Goal: Information Seeking & Learning: Learn about a topic

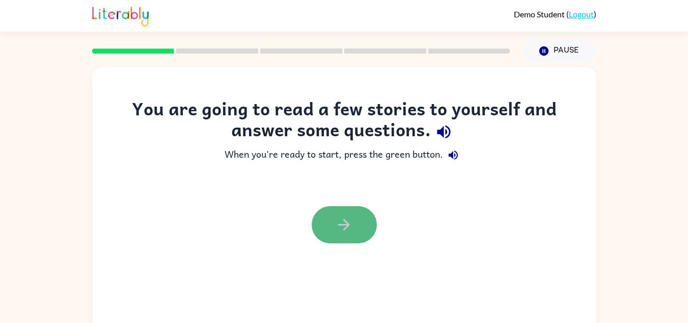
click at [344, 224] on icon "button" at bounding box center [344, 225] width 12 height 12
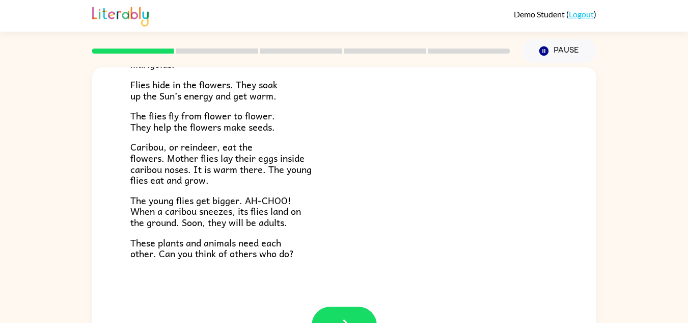
scroll to position [36, 0]
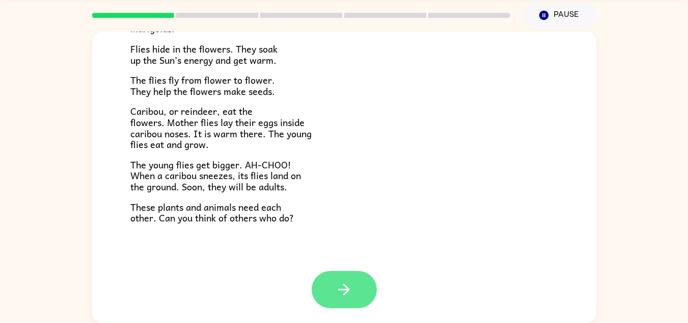
click at [357, 279] on button "button" at bounding box center [344, 289] width 65 height 37
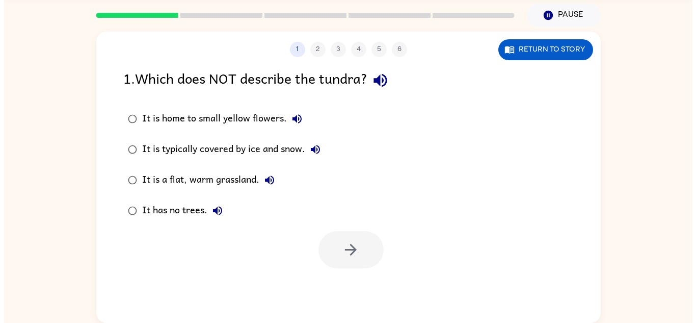
scroll to position [0, 0]
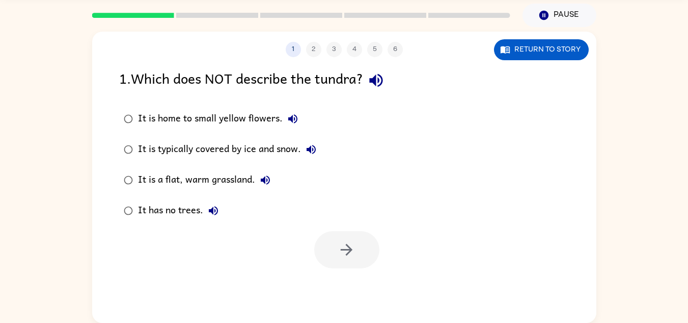
click at [168, 179] on div "It is a flat, warm grassland." at bounding box center [207, 180] width 138 height 20
click at [320, 239] on button "button" at bounding box center [346, 249] width 65 height 37
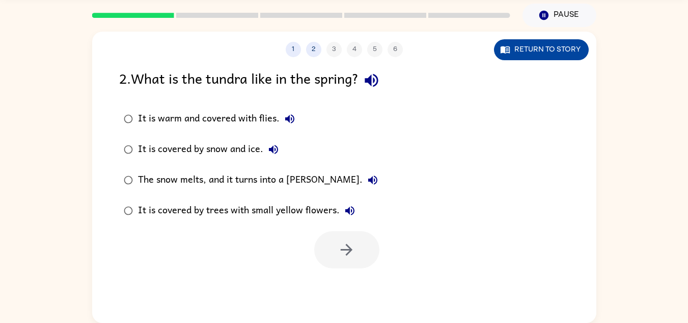
click at [510, 48] on button "Return to story" at bounding box center [541, 49] width 95 height 21
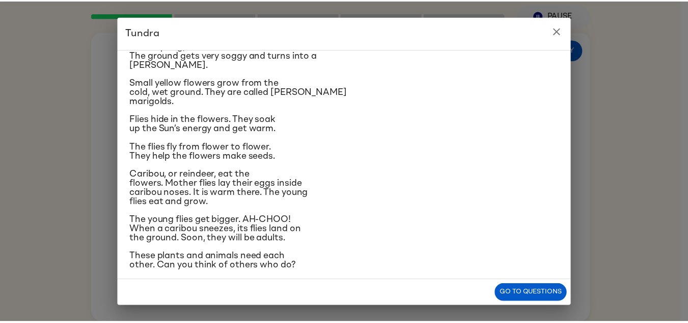
scroll to position [130, 0]
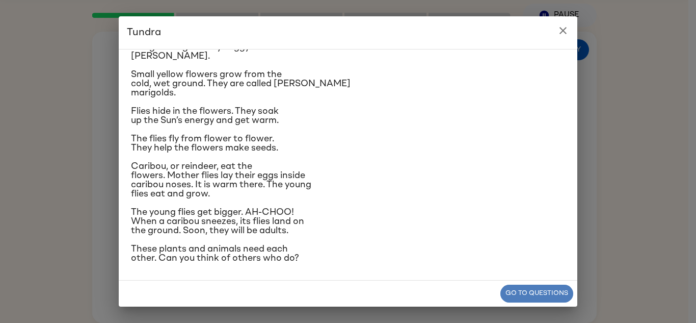
click at [542, 287] on button "Go to questions" at bounding box center [536, 293] width 73 height 18
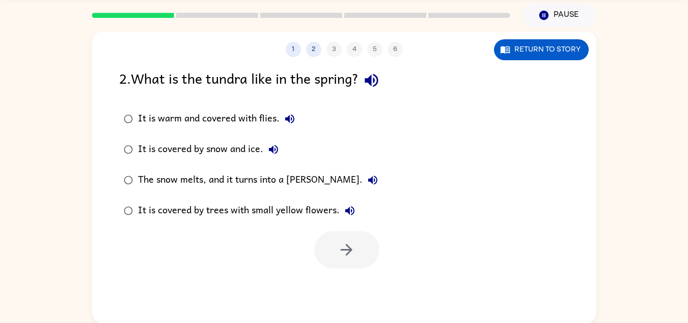
click at [195, 183] on div "The snow melts, and it turns into a [PERSON_NAME]." at bounding box center [260, 180] width 245 height 20
click at [336, 261] on button "button" at bounding box center [346, 249] width 65 height 37
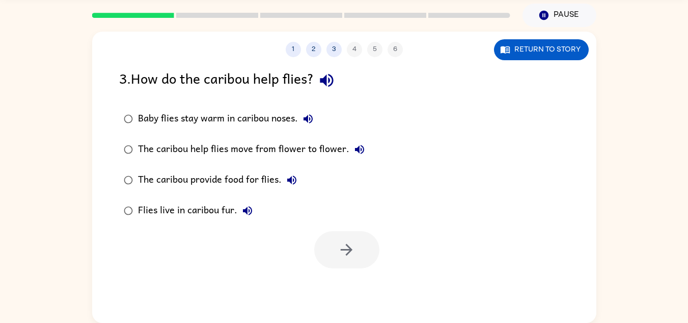
click at [167, 176] on div "The caribou provide food for flies." at bounding box center [220, 180] width 164 height 20
click at [325, 242] on button "button" at bounding box center [346, 249] width 65 height 37
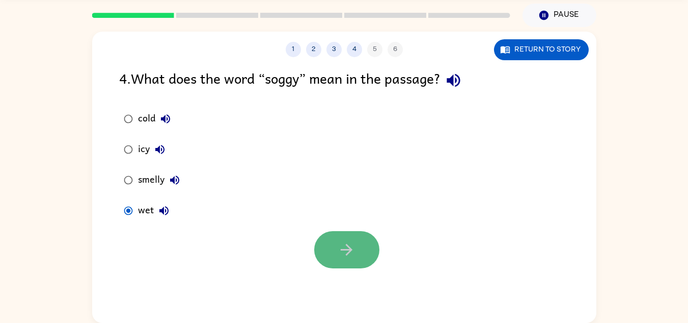
click at [340, 244] on icon "button" at bounding box center [347, 250] width 18 height 18
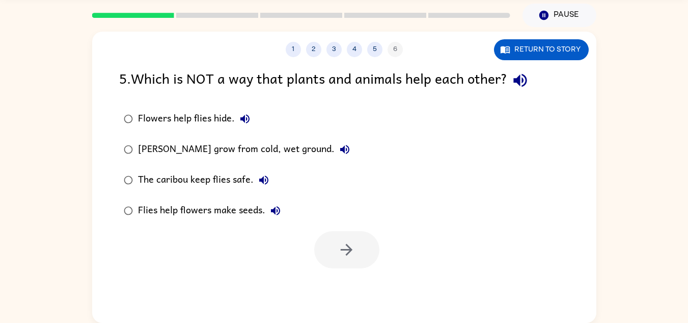
drag, startPoint x: 274, startPoint y: 150, endPoint x: 197, endPoint y: 152, distance: 77.0
click at [197, 152] on div "[PERSON_NAME] grow from cold, wet ground." at bounding box center [246, 149] width 217 height 20
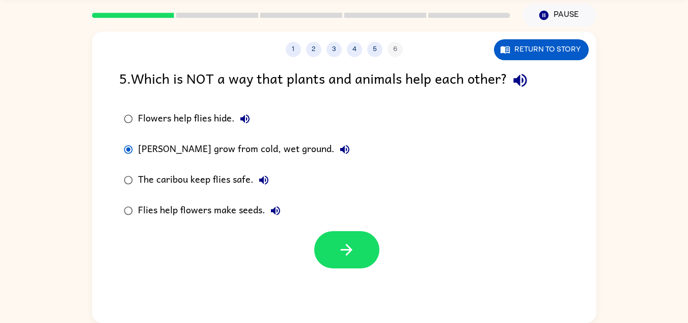
click at [197, 152] on div "[PERSON_NAME] grow from cold, wet ground." at bounding box center [246, 149] width 217 height 20
click at [346, 237] on button "button" at bounding box center [346, 249] width 65 height 37
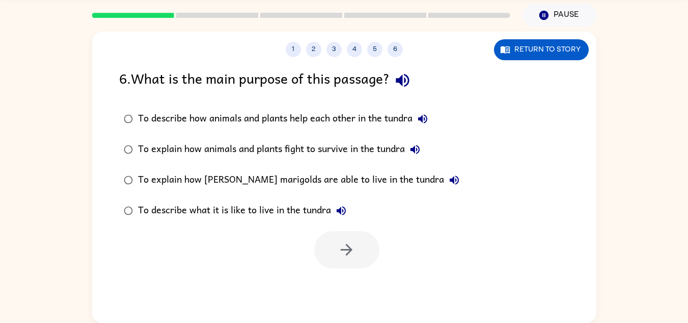
click at [288, 119] on div "To describe how animals and plants help each other in the tundra" at bounding box center [285, 119] width 295 height 20
click at [346, 257] on icon "button" at bounding box center [347, 250] width 18 height 18
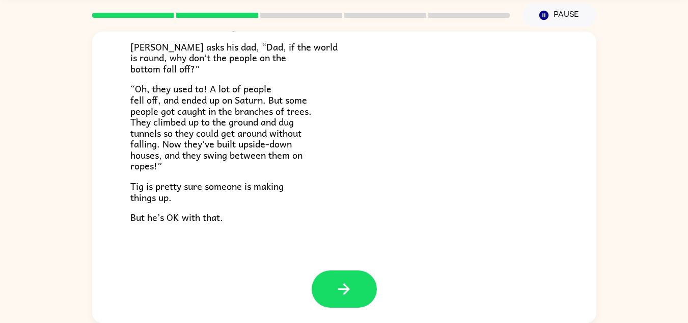
scroll to position [296, 0]
click at [346, 288] on icon "button" at bounding box center [344, 289] width 12 height 12
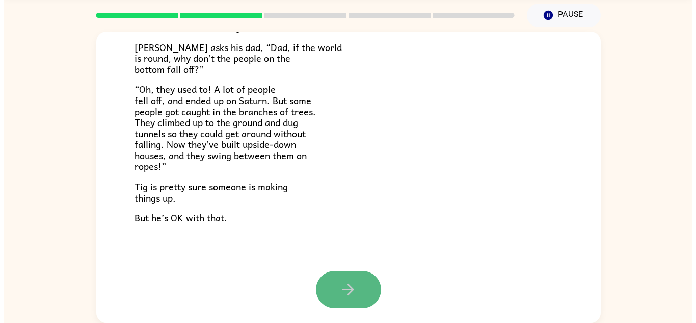
scroll to position [0, 0]
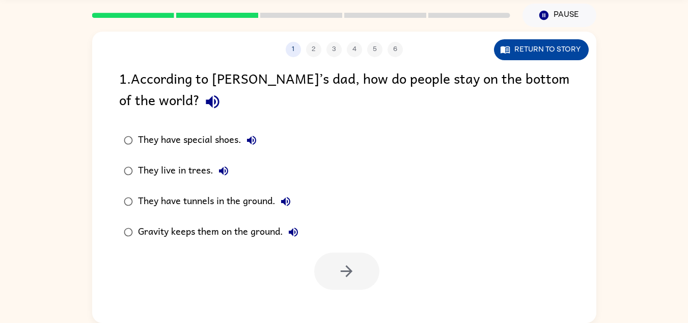
click at [513, 46] on button "Return to story" at bounding box center [541, 49] width 95 height 21
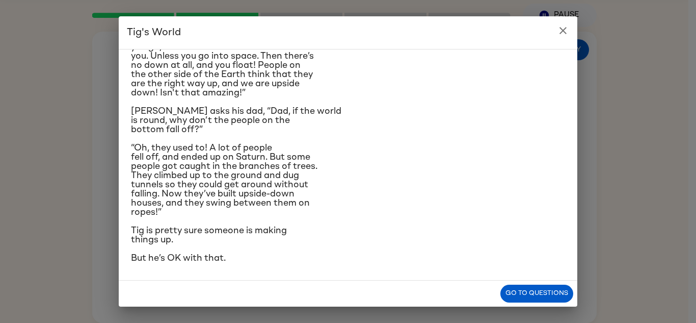
scroll to position [214, 0]
click at [515, 291] on button "Go to questions" at bounding box center [536, 293] width 73 height 18
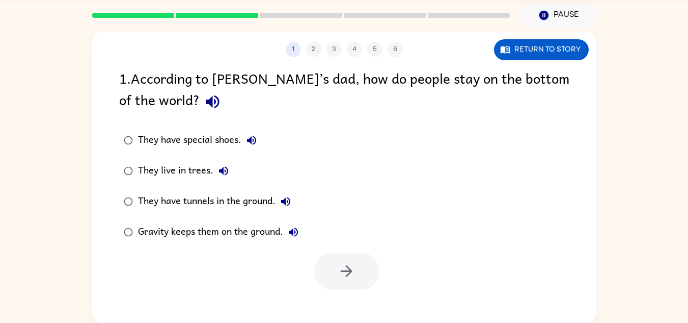
click at [249, 198] on div "They have tunnels in the ground." at bounding box center [217, 201] width 158 height 20
click at [339, 272] on icon "button" at bounding box center [347, 271] width 18 height 18
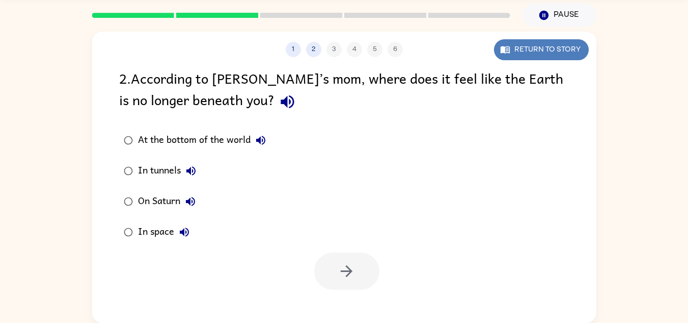
click at [517, 54] on button "Return to story" at bounding box center [541, 49] width 95 height 21
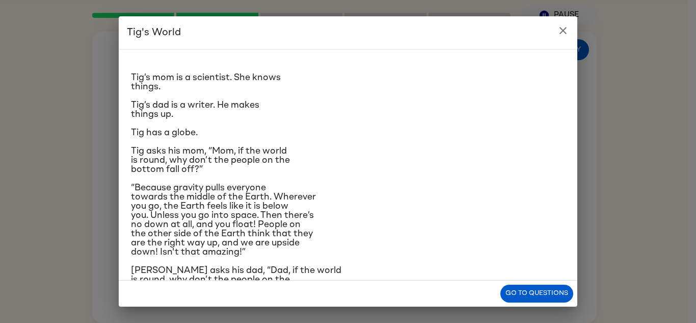
scroll to position [10, 0]
click at [540, 285] on button "Go to questions" at bounding box center [536, 293] width 73 height 18
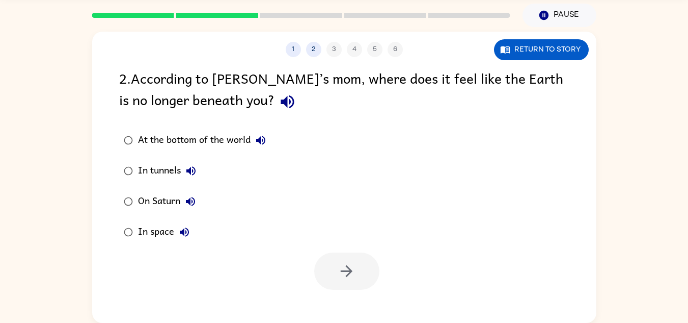
click at [142, 236] on div "In space" at bounding box center [166, 232] width 57 height 20
click at [367, 280] on button "button" at bounding box center [346, 270] width 65 height 37
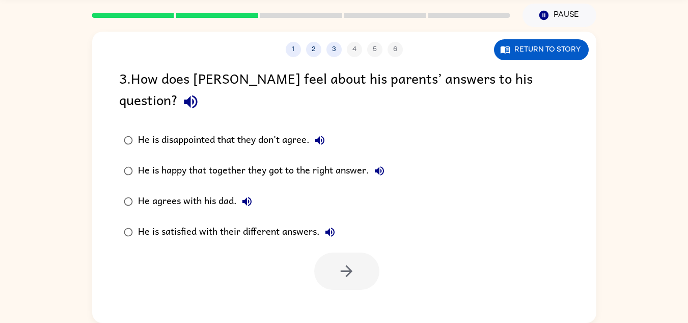
click at [268, 130] on div "He is disappointed that they don't agree." at bounding box center [234, 140] width 192 height 20
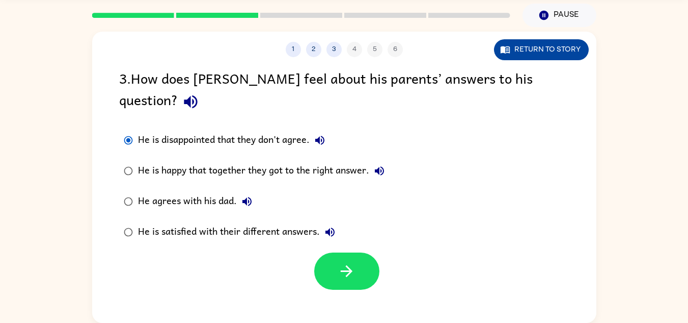
click at [552, 43] on button "Return to story" at bounding box center [541, 49] width 95 height 21
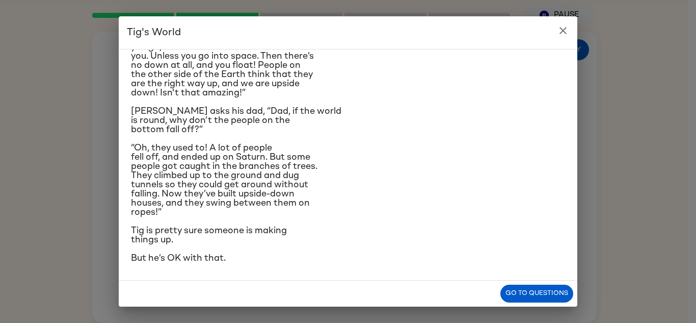
scroll to position [208, 0]
click at [547, 295] on button "Go to questions" at bounding box center [536, 293] width 73 height 18
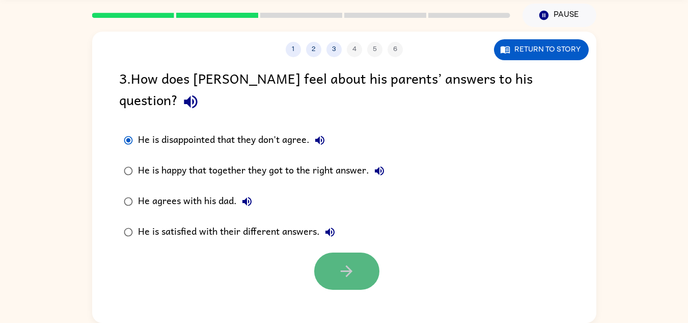
click at [351, 264] on button "button" at bounding box center [346, 270] width 65 height 37
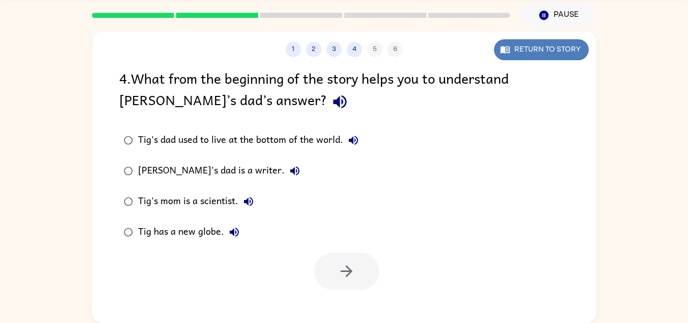
click at [499, 57] on button "Return to story" at bounding box center [541, 49] width 95 height 21
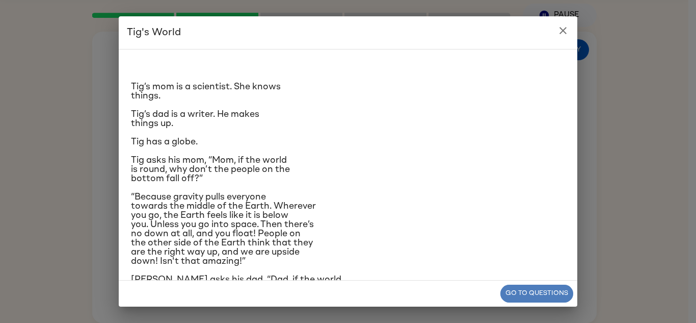
click at [520, 295] on button "Go to questions" at bounding box center [536, 293] width 73 height 18
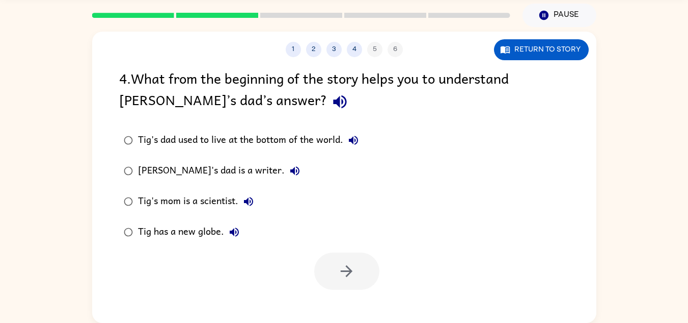
click at [209, 171] on div "[PERSON_NAME]'s dad is a writer." at bounding box center [221, 171] width 167 height 20
click at [351, 268] on icon "button" at bounding box center [347, 271] width 18 height 18
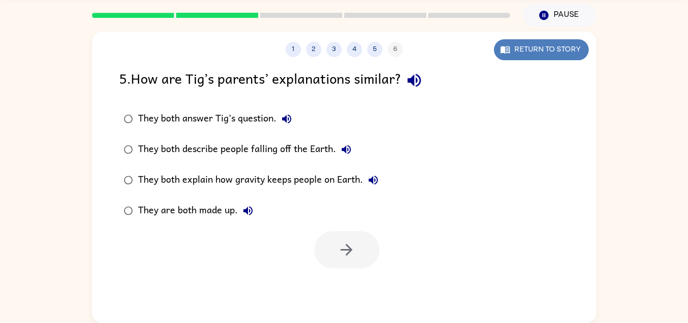
click at [535, 56] on button "Return to story" at bounding box center [541, 49] width 95 height 21
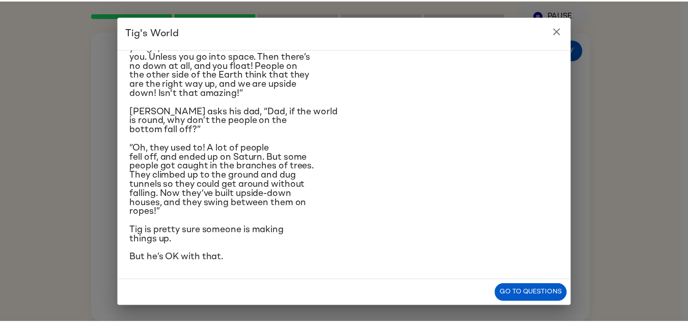
scroll to position [173, 0]
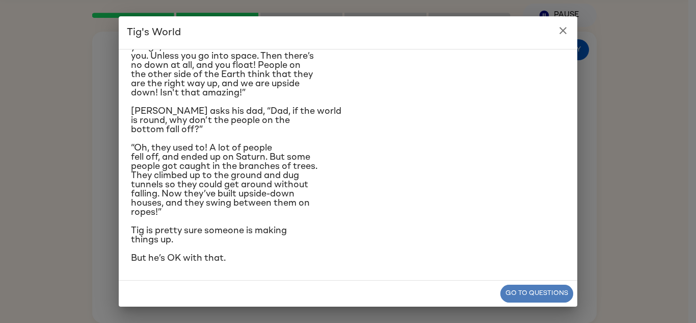
click at [552, 294] on button "Go to questions" at bounding box center [536, 293] width 73 height 18
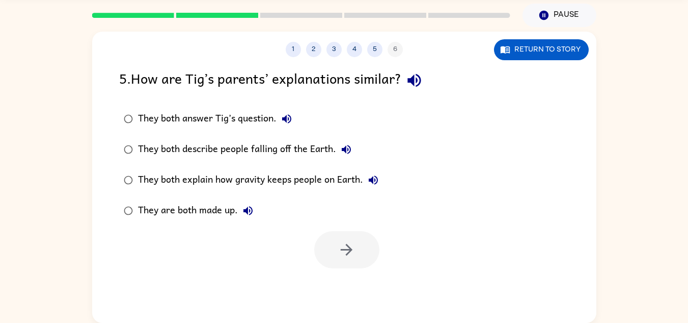
click at [182, 121] on div "They both answer Tig’s question." at bounding box center [217, 119] width 159 height 20
click at [329, 247] on button "button" at bounding box center [346, 249] width 65 height 37
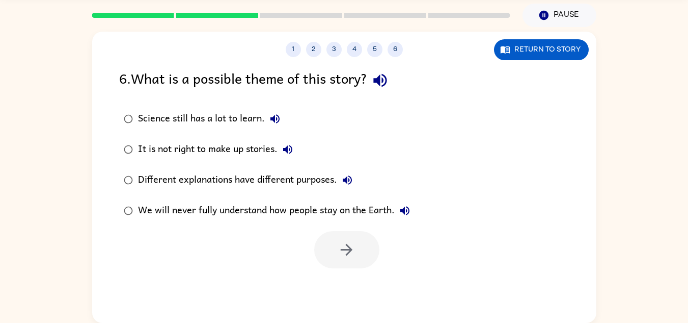
click at [256, 177] on div "Different explanations have different purposes." at bounding box center [248, 180] width 220 height 20
click at [351, 240] on button "button" at bounding box center [346, 249] width 65 height 37
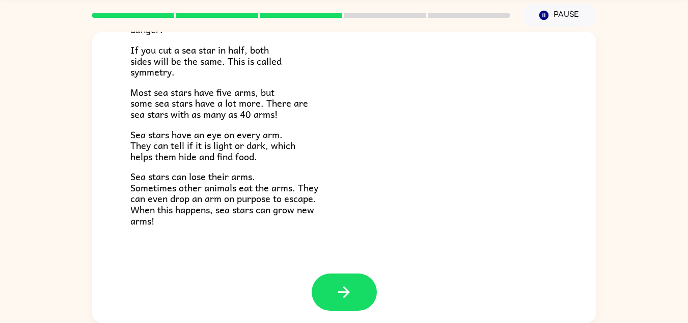
scroll to position [292, 0]
click at [357, 288] on button "button" at bounding box center [344, 290] width 65 height 37
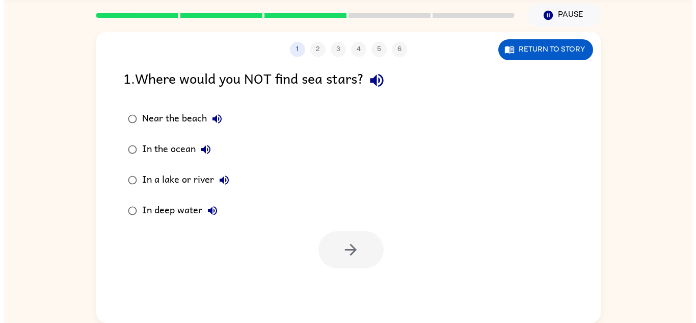
scroll to position [0, 0]
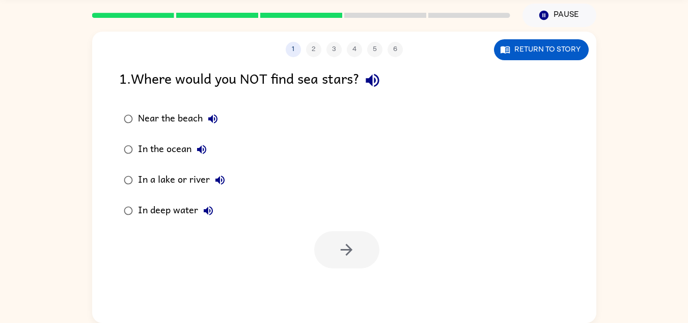
click at [541, 67] on div "1 2 3 4 5 6 Return to story 1 . Where would you NOT find sea stars? Near the be…" at bounding box center [344, 177] width 505 height 291
click at [538, 57] on button "Return to story" at bounding box center [541, 49] width 95 height 21
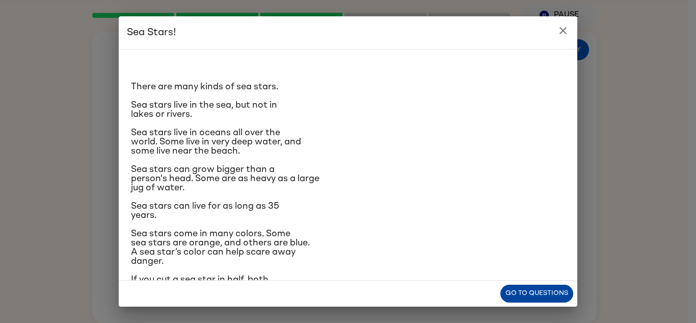
click at [509, 301] on button "Go to questions" at bounding box center [536, 293] width 73 height 18
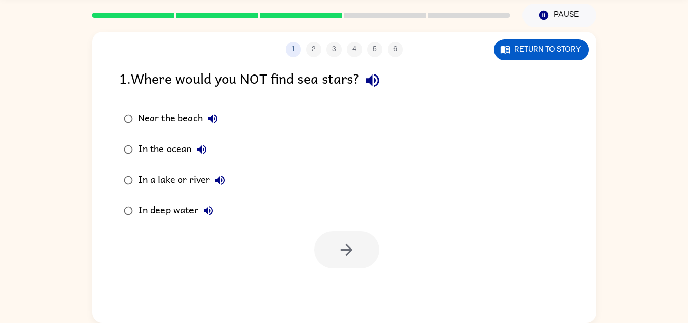
click at [180, 179] on div "In a lake or river" at bounding box center [184, 180] width 92 height 20
click at [336, 247] on button "button" at bounding box center [346, 249] width 65 height 37
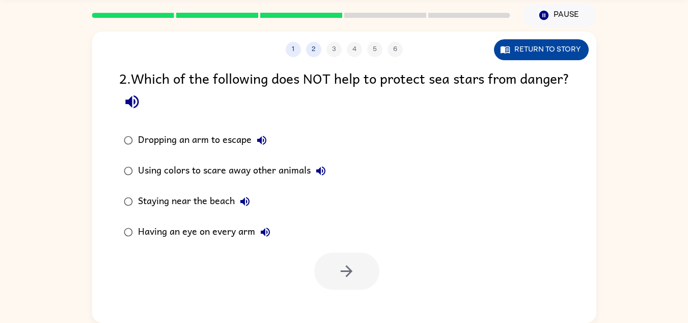
click at [509, 45] on button "Return to story" at bounding box center [541, 49] width 95 height 21
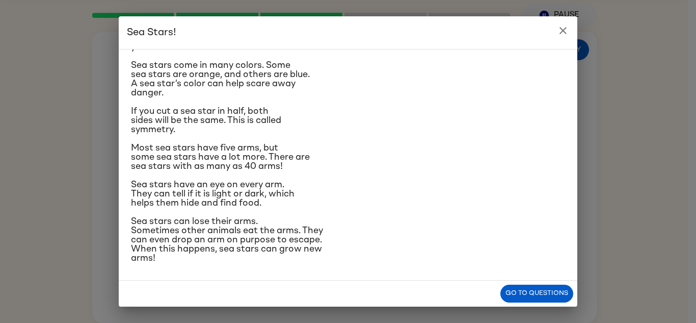
scroll to position [213, 0]
click at [534, 292] on button "Go to questions" at bounding box center [536, 293] width 73 height 18
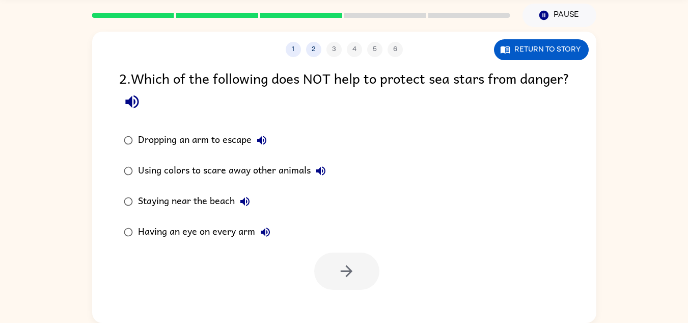
click at [209, 207] on div "Staying near the beach" at bounding box center [196, 201] width 117 height 20
click at [349, 272] on icon "button" at bounding box center [347, 271] width 18 height 18
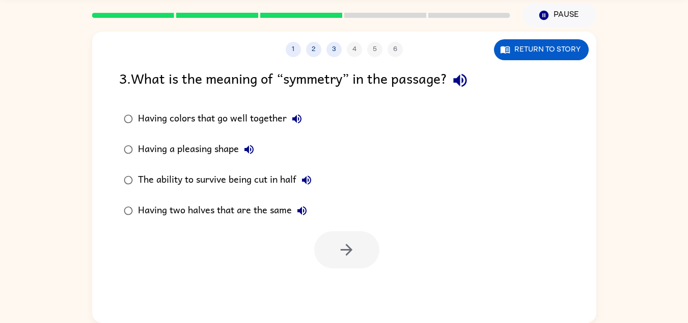
click at [246, 211] on div "Having two halves that are the same" at bounding box center [225, 210] width 174 height 20
click at [337, 262] on button "button" at bounding box center [346, 249] width 65 height 37
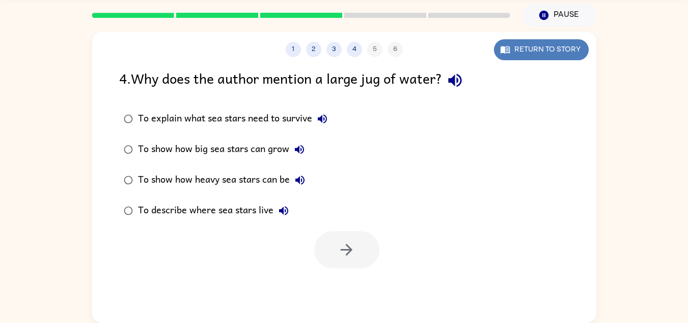
click at [510, 45] on button "Return to story" at bounding box center [541, 49] width 95 height 21
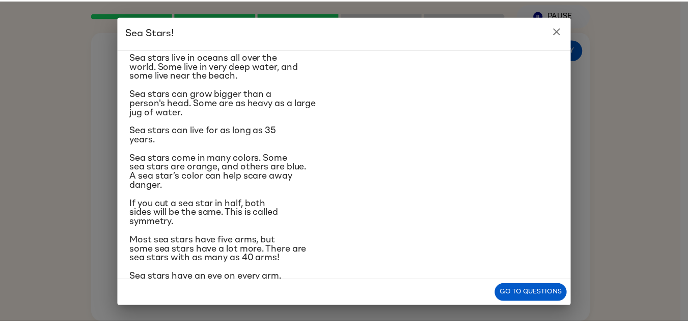
scroll to position [75, 0]
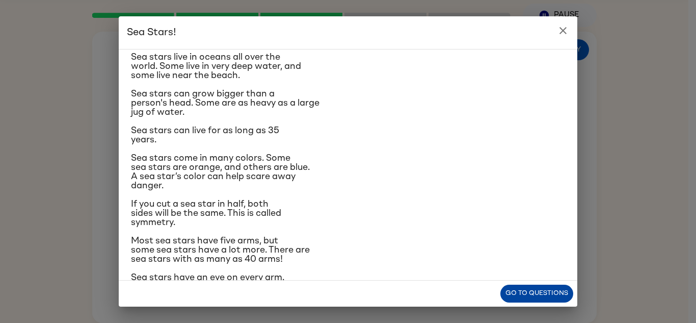
click at [538, 293] on button "Go to questions" at bounding box center [536, 293] width 73 height 18
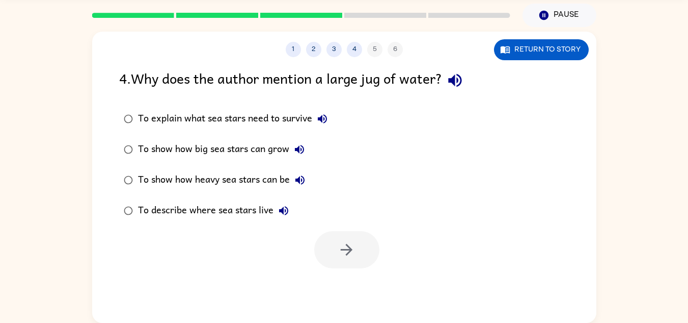
click at [226, 173] on div "To show how heavy sea stars can be" at bounding box center [224, 180] width 172 height 20
click at [355, 251] on icon "button" at bounding box center [347, 250] width 18 height 18
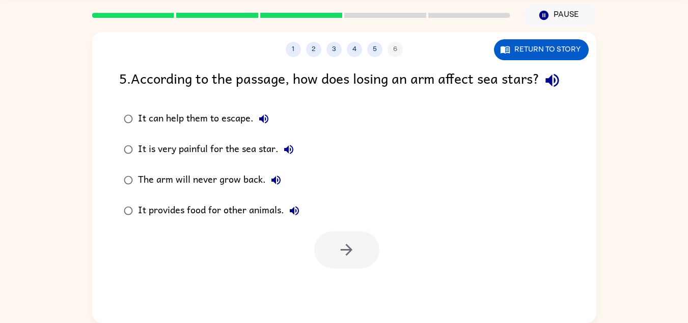
click at [172, 129] on div "It can help them to escape." at bounding box center [206, 119] width 136 height 20
click at [341, 258] on icon "button" at bounding box center [347, 250] width 18 height 18
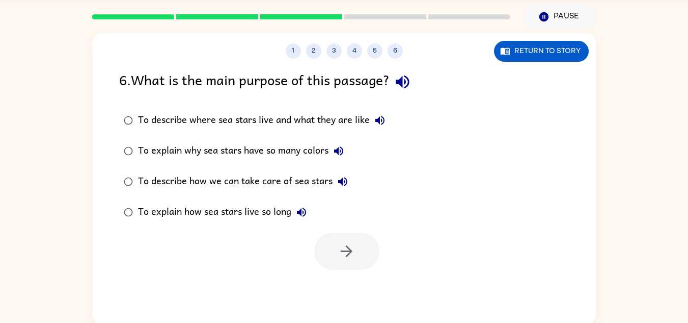
scroll to position [34, 0]
click at [209, 121] on div "To describe where sea stars live and what they are like" at bounding box center [264, 121] width 252 height 20
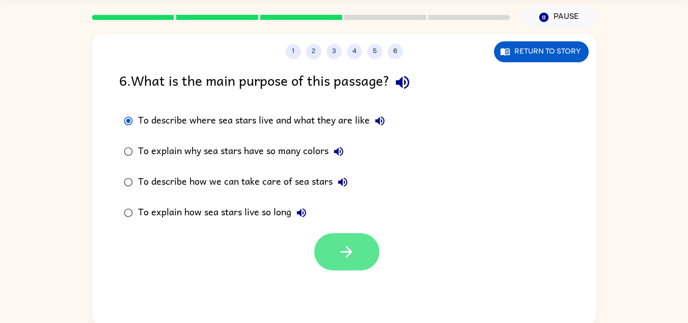
click at [349, 235] on button "button" at bounding box center [346, 251] width 65 height 37
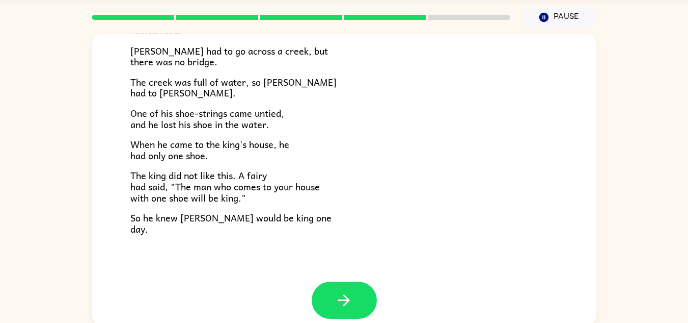
scroll to position [175, 0]
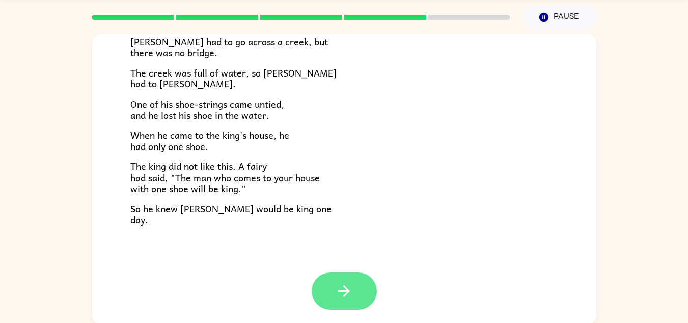
click at [337, 294] on icon "button" at bounding box center [344, 291] width 18 height 18
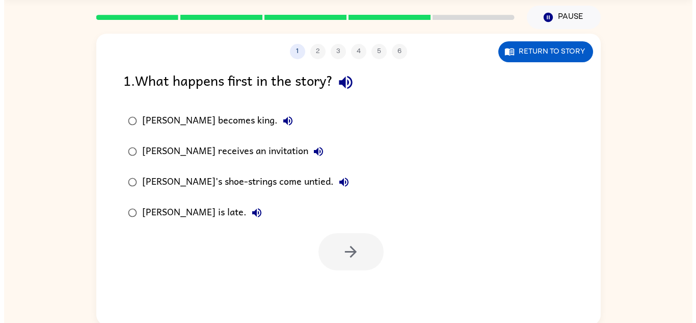
scroll to position [0, 0]
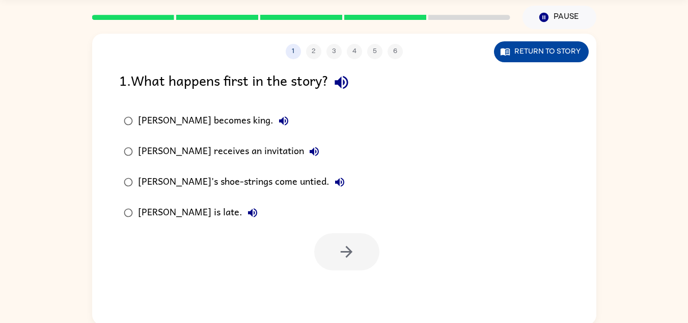
click at [520, 53] on button "Return to story" at bounding box center [541, 51] width 95 height 21
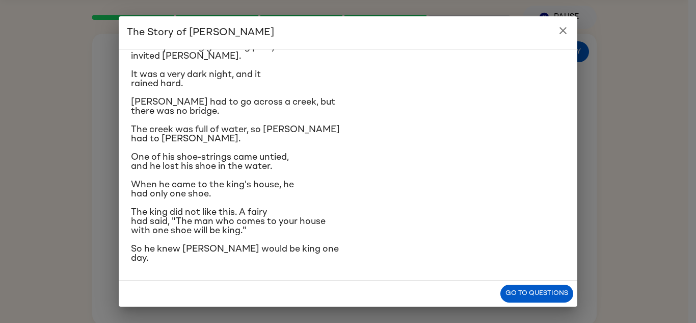
scroll to position [95, 0]
click at [519, 290] on button "Go to questions" at bounding box center [536, 293] width 73 height 18
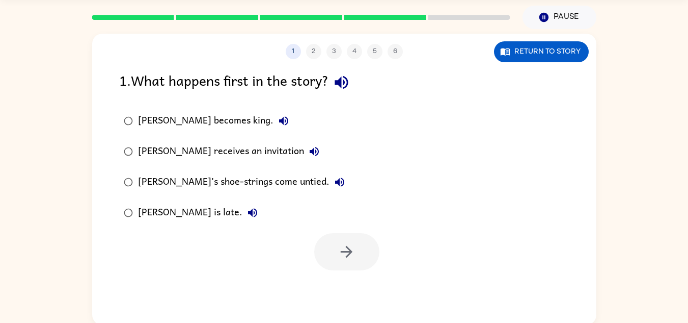
click at [166, 153] on div "[PERSON_NAME] receives an invitation" at bounding box center [231, 151] width 187 height 20
click at [328, 254] on button "button" at bounding box center [346, 251] width 65 height 37
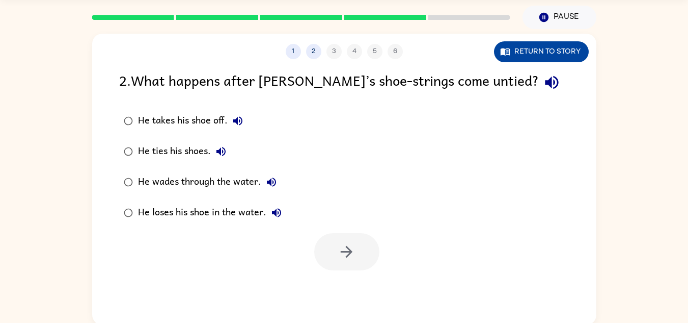
click at [518, 59] on button "Return to story" at bounding box center [541, 51] width 95 height 21
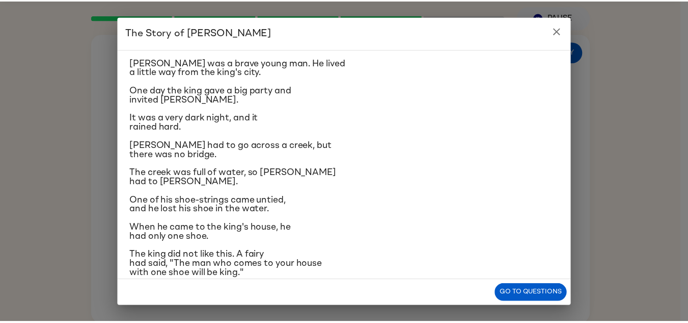
scroll to position [24, 0]
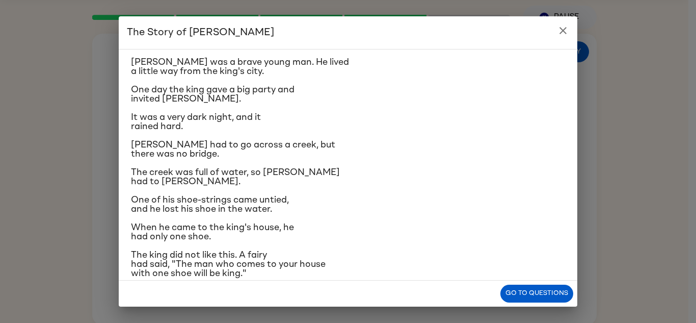
click at [535, 275] on p "The king did not like this. A fairy had said, "The man who comes to your house …" at bounding box center [348, 264] width 434 height 28
click at [540, 296] on button "Go to questions" at bounding box center [536, 293] width 73 height 18
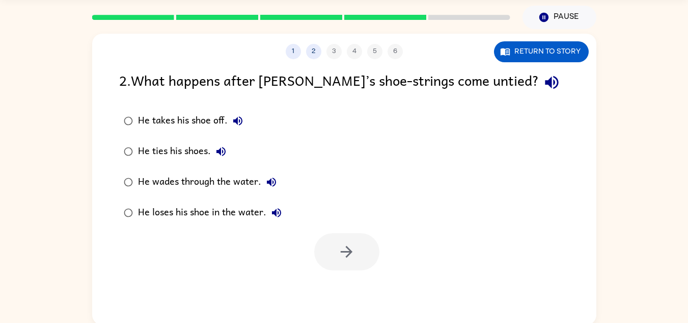
click at [218, 218] on div "He loses his shoe in the water." at bounding box center [212, 212] width 149 height 20
click at [347, 255] on icon "button" at bounding box center [347, 252] width 18 height 18
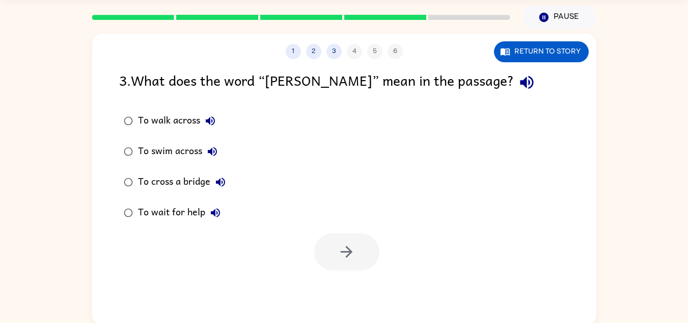
click at [182, 145] on div "To swim across" at bounding box center [180, 151] width 85 height 20
click at [321, 227] on div "To walk across To swim across To cross a bridge To wait for help" at bounding box center [358, 166] width 478 height 122
click at [331, 237] on button "button" at bounding box center [346, 251] width 65 height 37
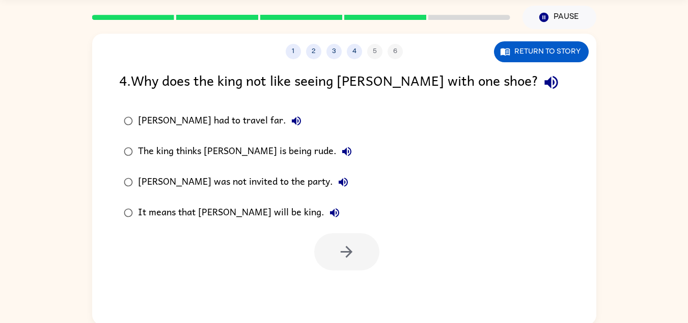
click at [198, 218] on div "It means that [PERSON_NAME] will be king." at bounding box center [241, 212] width 207 height 20
click at [332, 247] on button "button" at bounding box center [346, 251] width 65 height 37
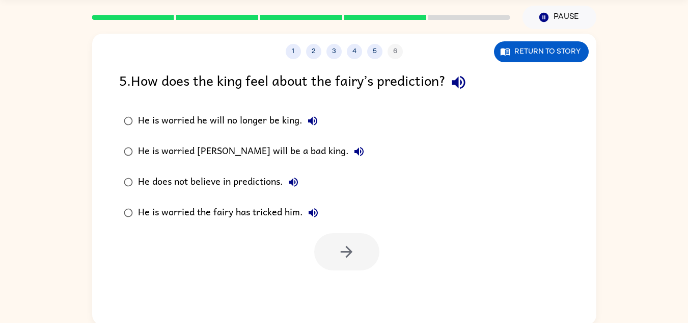
click at [206, 123] on div "He is worried he will no longer be king." at bounding box center [230, 121] width 185 height 20
click at [342, 248] on icon "button" at bounding box center [347, 252] width 18 height 18
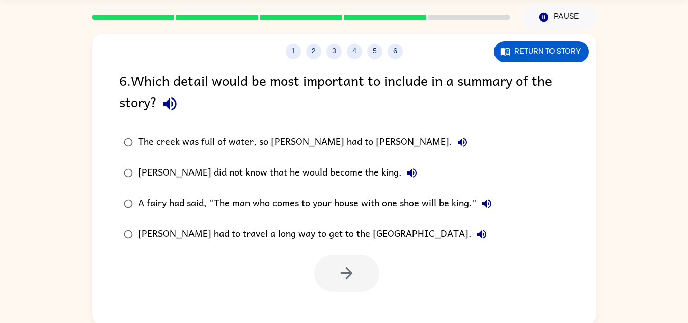
click at [225, 172] on div "[PERSON_NAME] did not know that he would become the king." at bounding box center [280, 173] width 284 height 20
click at [340, 279] on icon "button" at bounding box center [347, 273] width 18 height 18
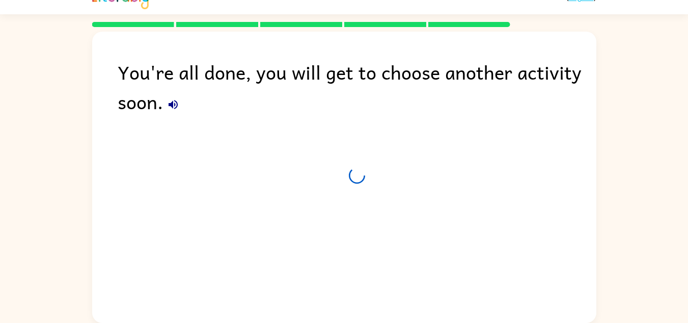
scroll to position [17, 0]
